Goal: Transaction & Acquisition: Subscribe to service/newsletter

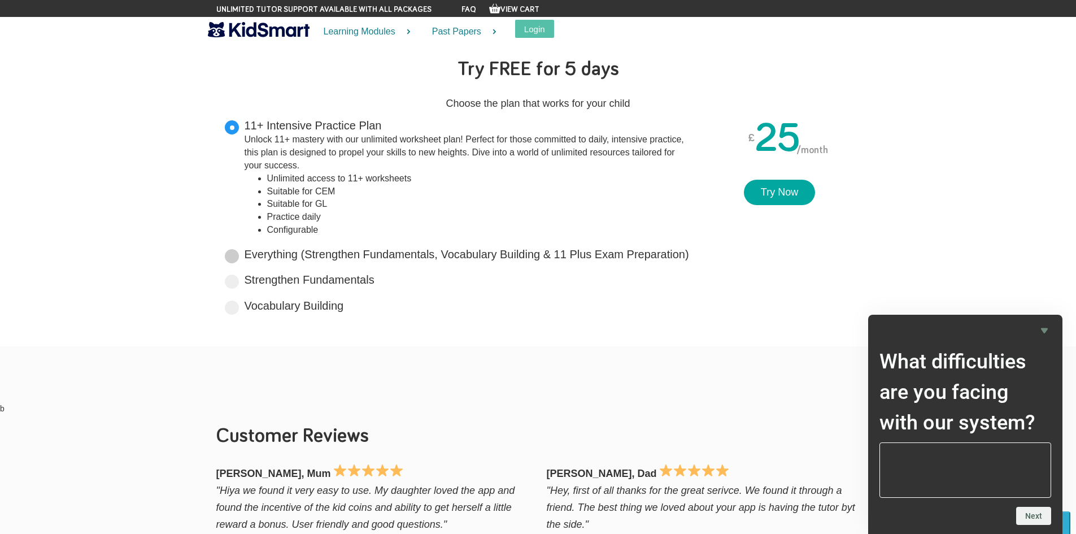
click at [234, 263] on div "Everything (Strengthen Fundamentals, Vocabulary Building & 11 Plus Exam Prepara…" at bounding box center [458, 255] width 466 height 19
click at [234, 257] on span at bounding box center [232, 256] width 14 height 14
click at [689, 256] on input "Everything (Strengthen Fundamentals, Vocabulary Building & 11 Plus Exam Prepara…" at bounding box center [692, 251] width 7 height 7
radio input "true"
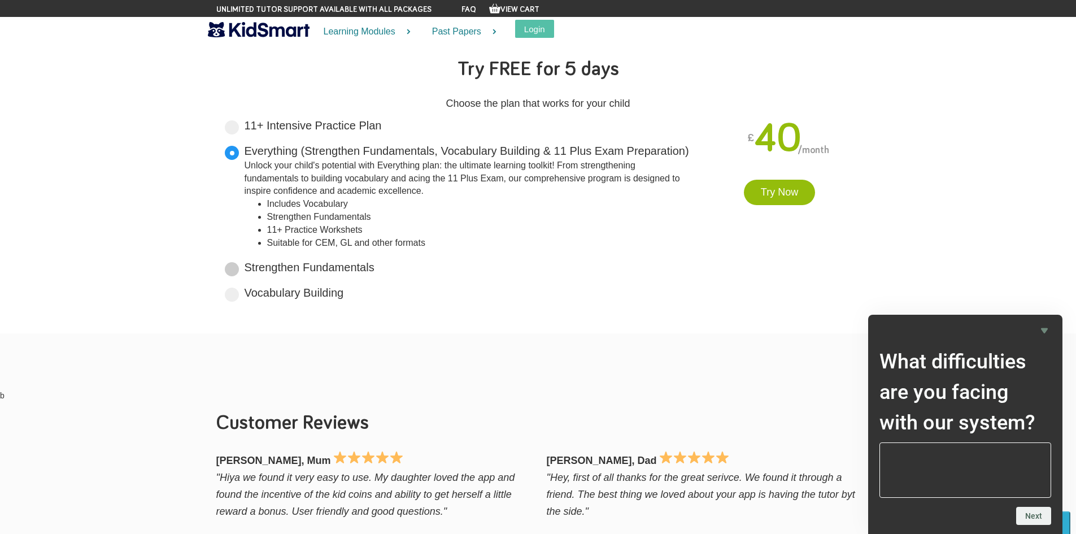
click at [353, 269] on label "Strengthen Fundamentals Tailored for primary years, it lays a solid foundation …" at bounding box center [309, 267] width 130 height 16
click at [374, 269] on input "Strengthen Fundamentals Tailored for primary years, it lays a solid foundation …" at bounding box center [377, 264] width 7 height 7
radio input "true"
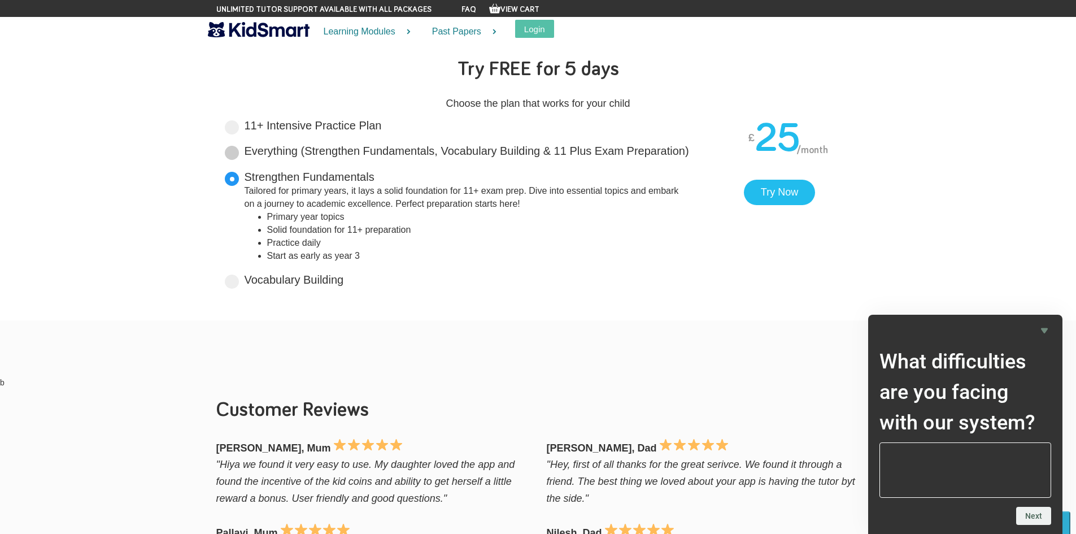
click at [240, 152] on div "Everything (Strengthen Fundamentals, Vocabulary Building & 11 Plus Exam Prepara…" at bounding box center [458, 152] width 466 height 19
click at [237, 153] on span at bounding box center [232, 153] width 14 height 14
click at [689, 152] on input "Everything (Strengthen Fundamentals, Vocabulary Building & 11 Plus Exam Prepara…" at bounding box center [692, 148] width 7 height 7
radio input "true"
